Goal: Task Accomplishment & Management: Manage account settings

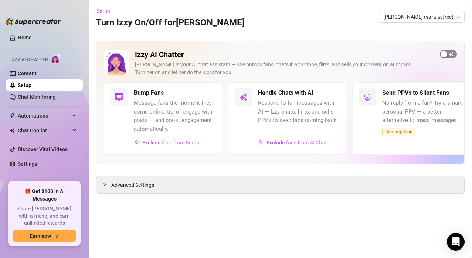
click at [450, 56] on span "button" at bounding box center [447, 54] width 17 height 8
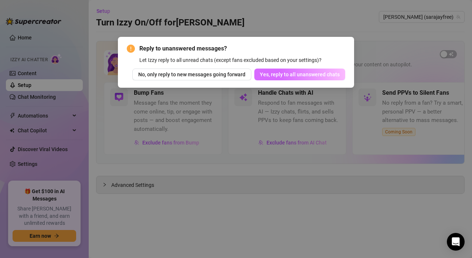
click at [314, 75] on span "Yes, reply to all unanswered chats" at bounding box center [300, 75] width 80 height 6
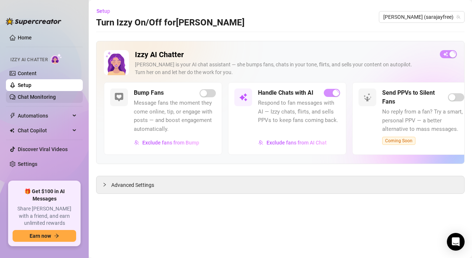
click at [46, 96] on link "Chat Monitoring" at bounding box center [37, 97] width 38 height 6
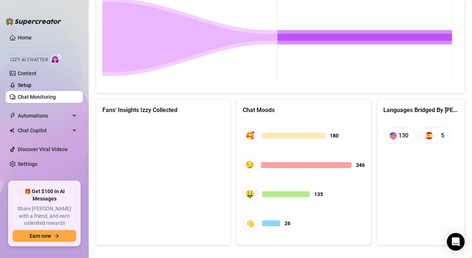
scroll to position [374, 0]
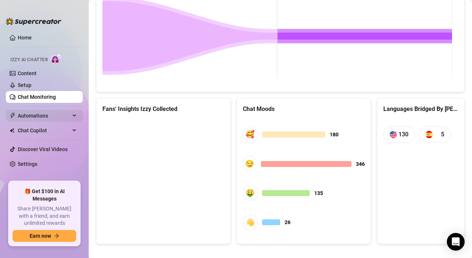
click at [74, 116] on icon at bounding box center [75, 116] width 4 height 0
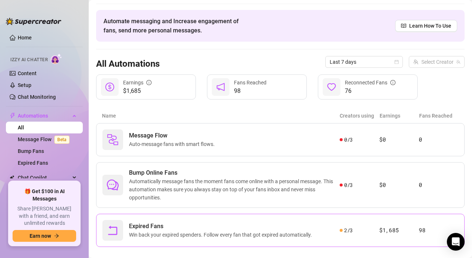
scroll to position [32, 0]
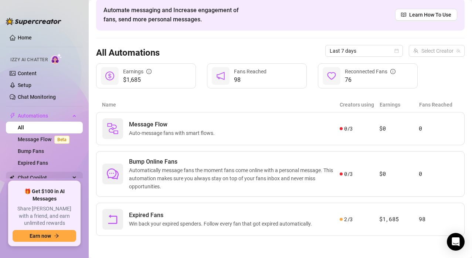
click at [64, 176] on div "Chat Copilot" at bounding box center [44, 178] width 77 height 12
